Goal: Transaction & Acquisition: Purchase product/service

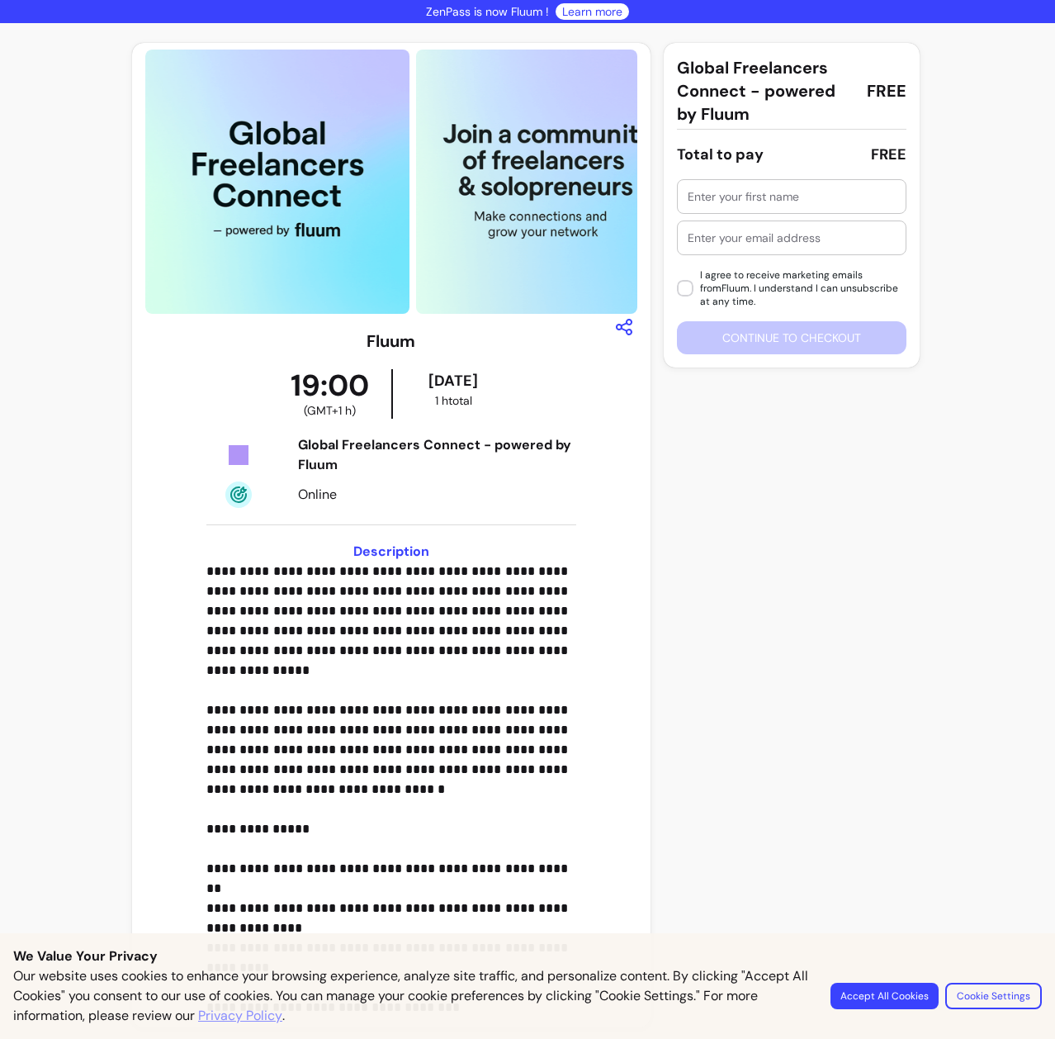
scroll to position [2, 0]
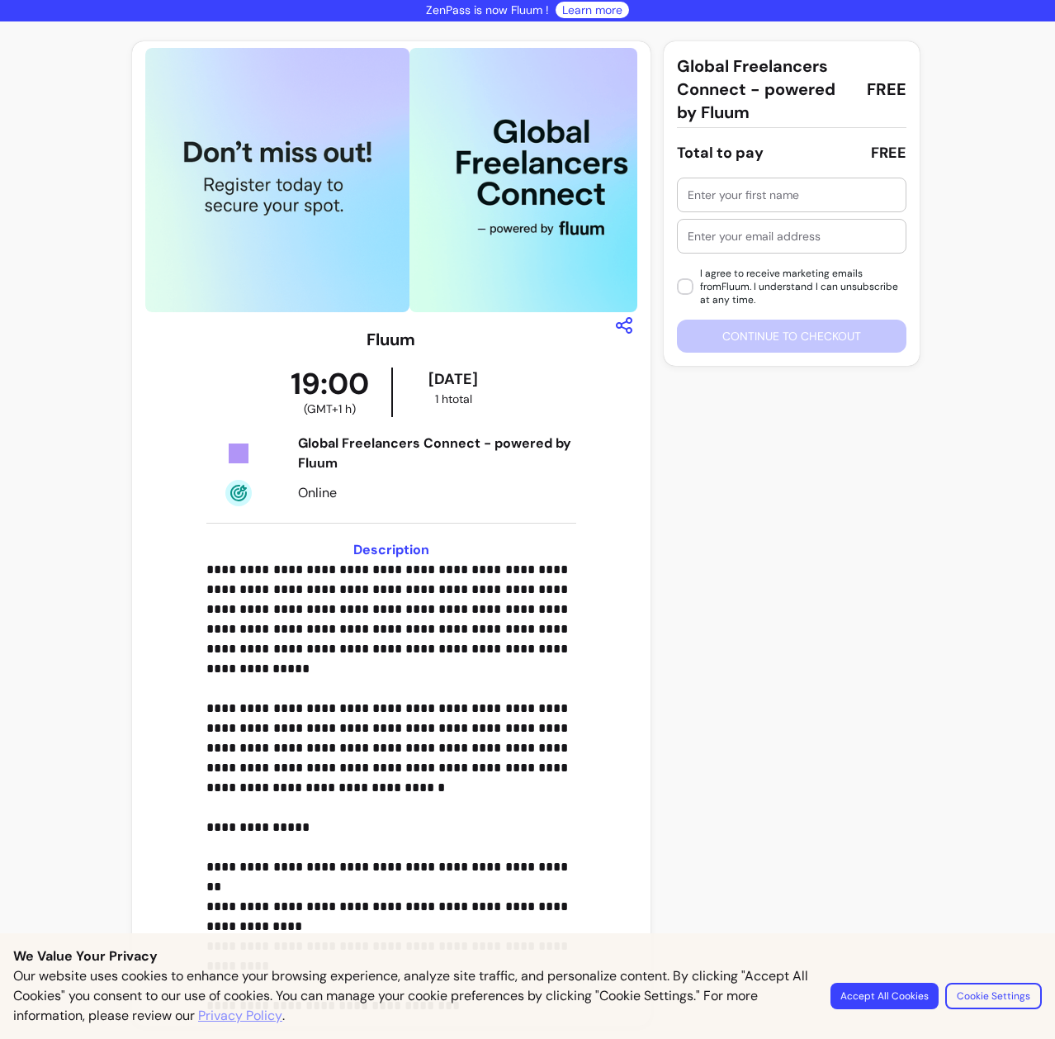
click at [921, 993] on button "Accept All Cookies" at bounding box center [885, 996] width 108 height 26
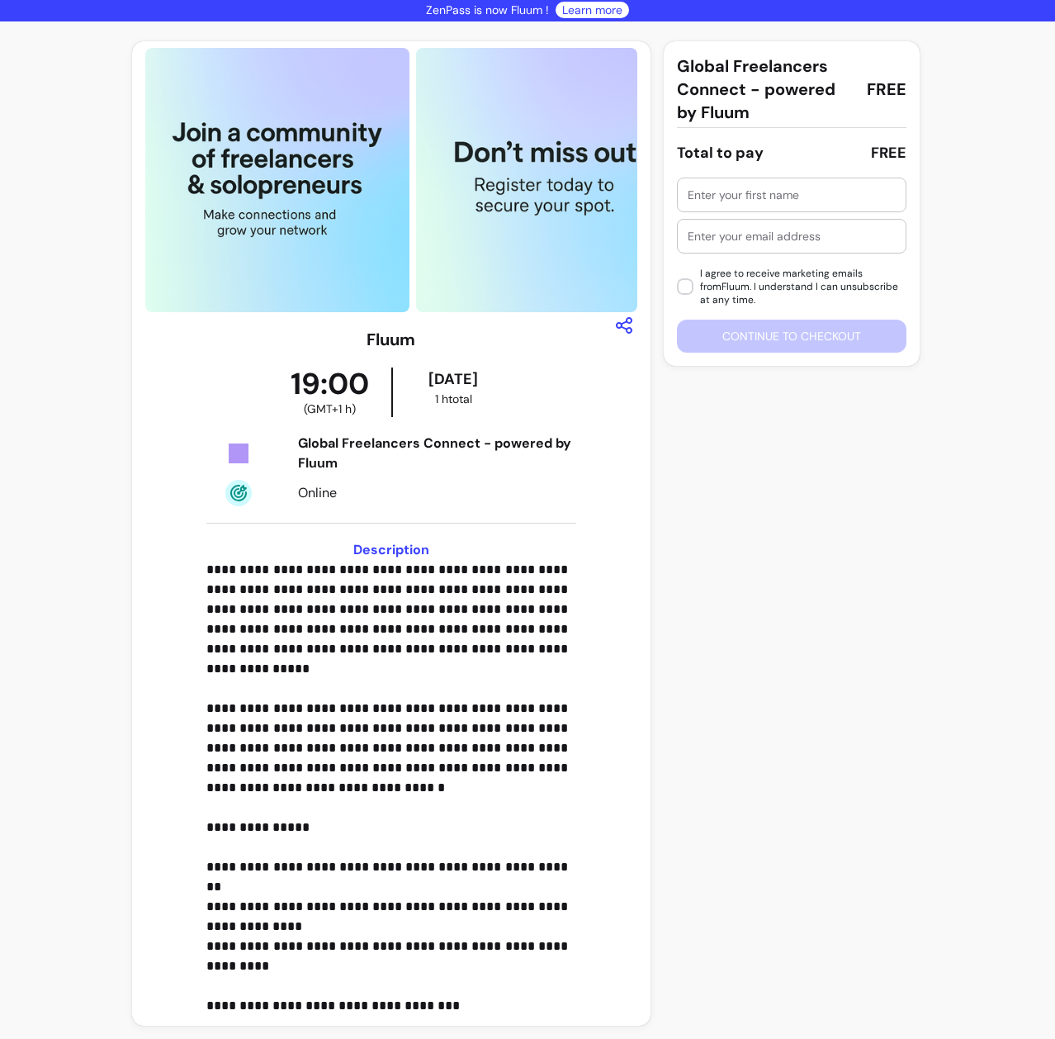
click at [720, 199] on input "text" at bounding box center [792, 195] width 208 height 17
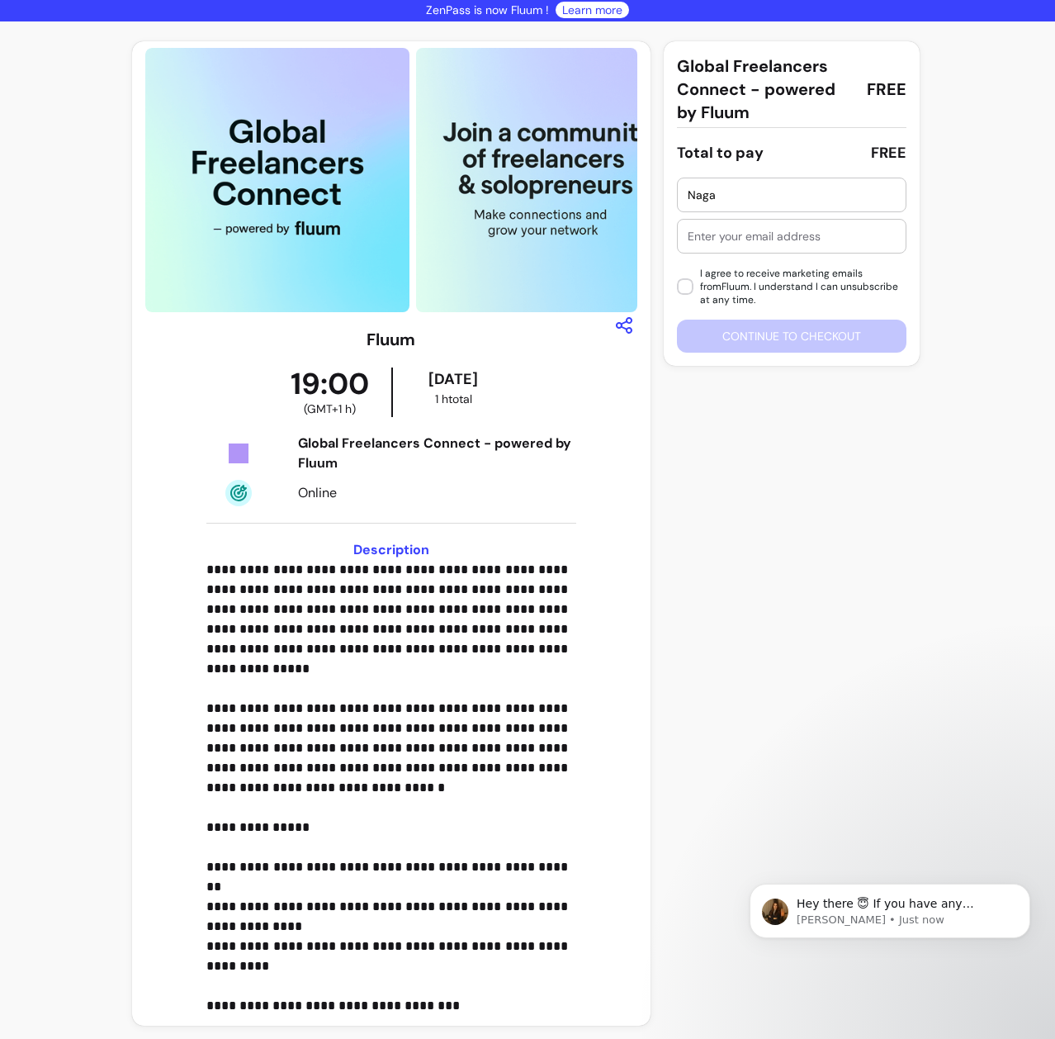
scroll to position [0, 0]
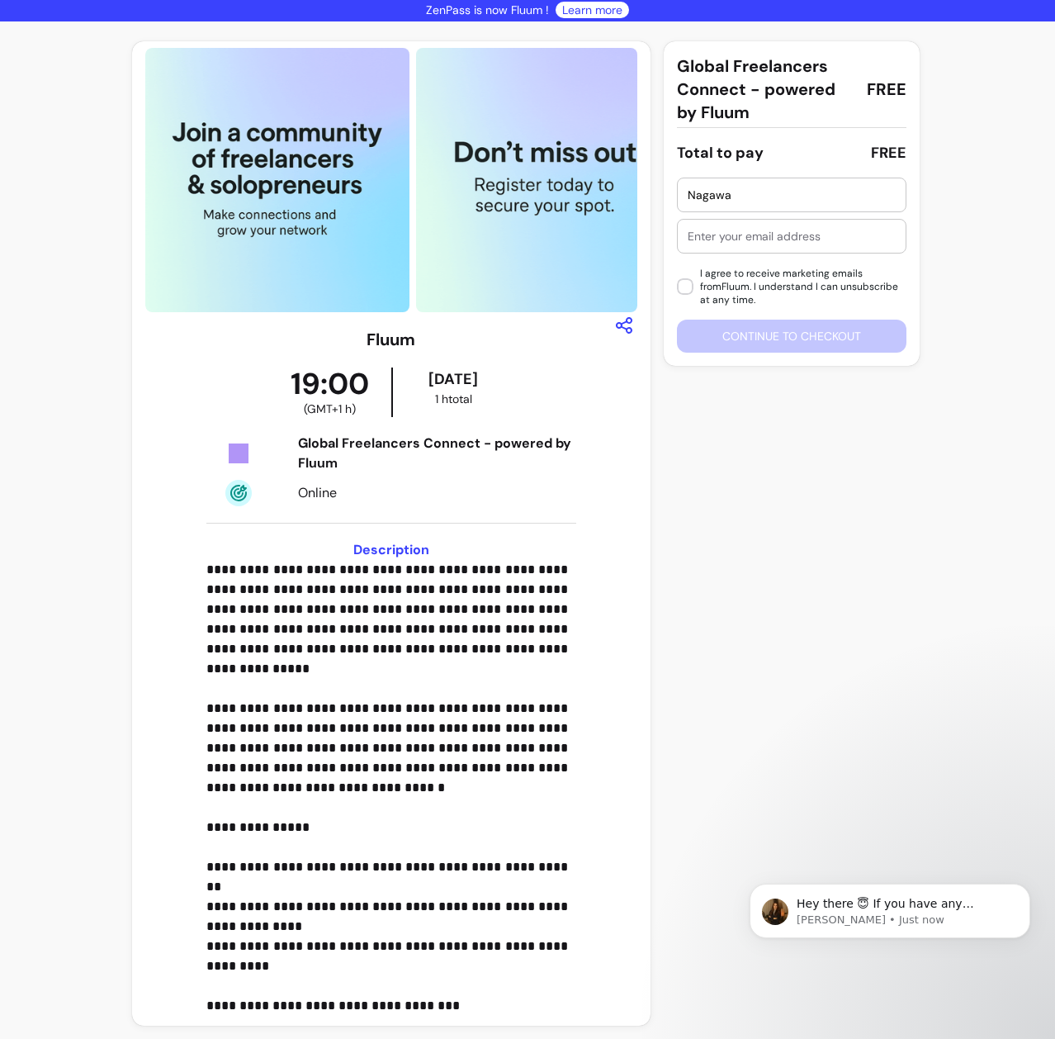
type input "Nagawa"
click at [732, 244] on div at bounding box center [792, 236] width 208 height 33
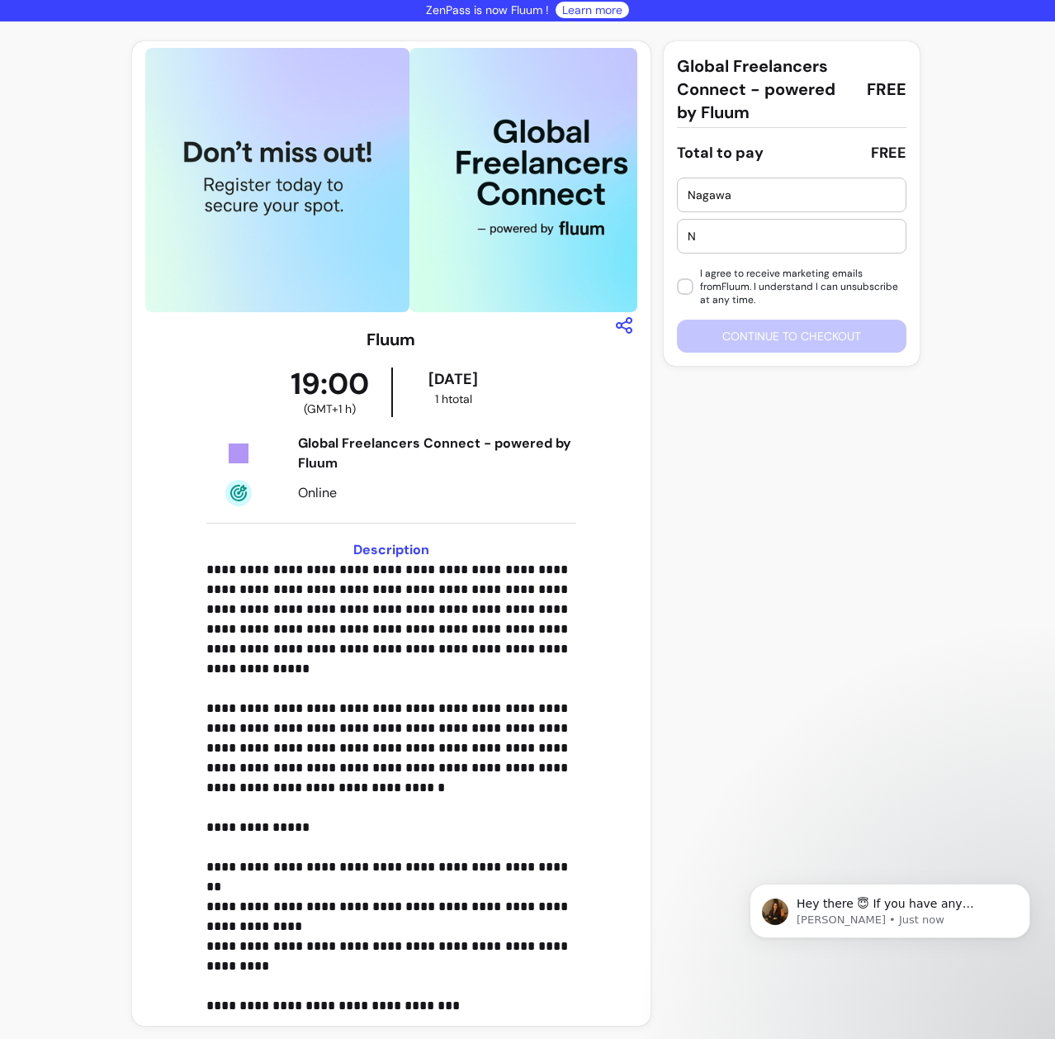
type input "[EMAIL_ADDRESS][DOMAIN_NAME]"
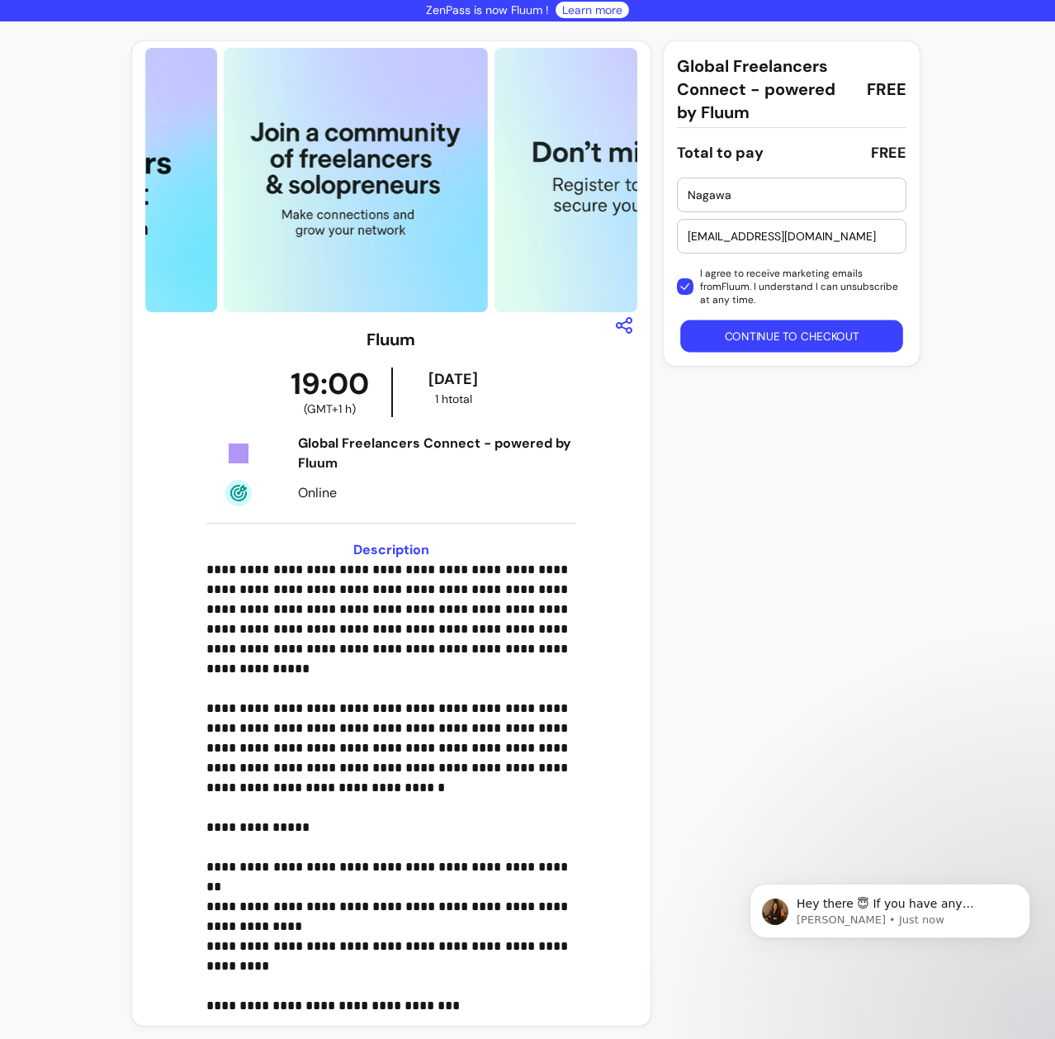
click at [785, 341] on button "Continue to checkout" at bounding box center [791, 336] width 223 height 32
